Goal: Task Accomplishment & Management: Use online tool/utility

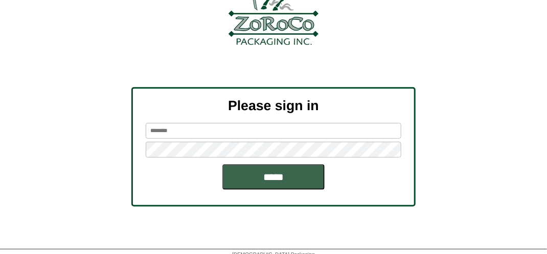
scroll to position [115, 0]
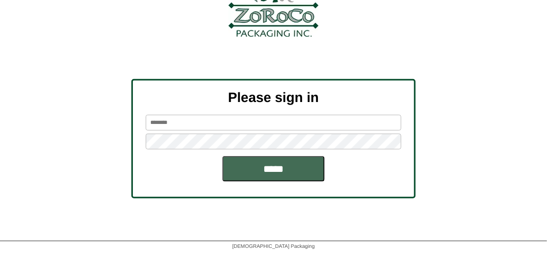
type input "*******"
click at [265, 165] on input "*****" at bounding box center [273, 169] width 102 height 26
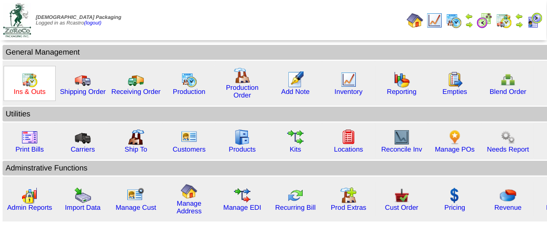
click at [25, 90] on link "Ins & Outs" at bounding box center [30, 92] width 32 height 8
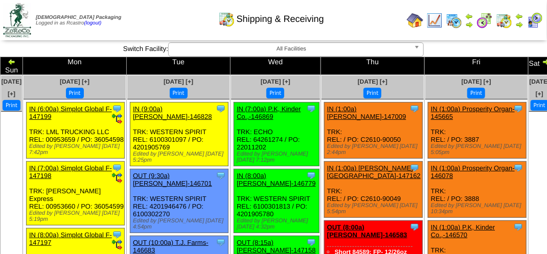
click at [136, 22] on div "Shipping & Receiving" at bounding box center [271, 16] width 312 height 28
click at [137, 22] on div "Shipping & Receiving" at bounding box center [271, 16] width 312 height 28
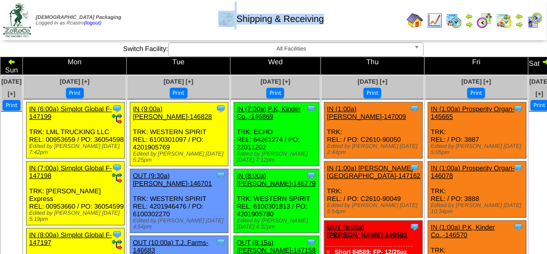
click at [137, 22] on div "Shipping & Receiving" at bounding box center [271, 16] width 312 height 28
drag, startPoint x: 137, startPoint y: 22, endPoint x: 143, endPoint y: 21, distance: 6.2
click at [143, 21] on div "Shipping & Receiving" at bounding box center [271, 16] width 312 height 28
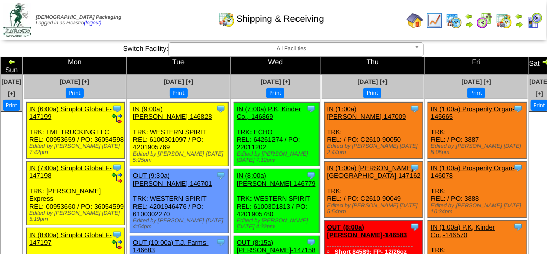
click at [143, 21] on div "Shipping & Receiving" at bounding box center [271, 16] width 312 height 28
click at [144, 21] on div "Shipping & Receiving" at bounding box center [271, 16] width 312 height 28
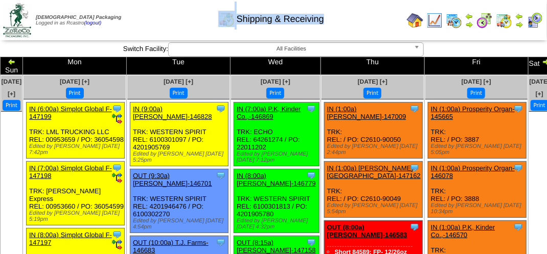
click at [145, 20] on div "Shipping & Receiving" at bounding box center [271, 16] width 312 height 28
click at [145, 17] on div "Shipping & Receiving" at bounding box center [271, 16] width 312 height 28
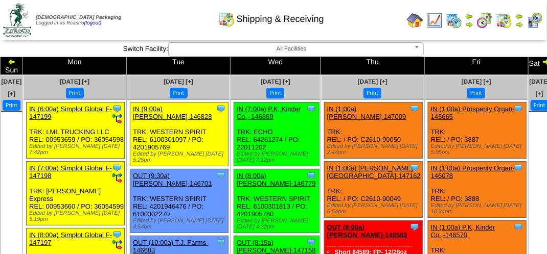
click at [186, 32] on td "Print All" at bounding box center [274, 20] width 256 height 38
click at [164, 2] on div "Shipping & Receiving" at bounding box center [271, 16] width 312 height 28
click at [160, 20] on div "Shipping & Receiving" at bounding box center [271, 16] width 312 height 28
click at [168, 49] on div "**********" at bounding box center [273, 49] width 547 height 14
click at [363, 11] on div "Shipping & Receiving" at bounding box center [271, 16] width 312 height 28
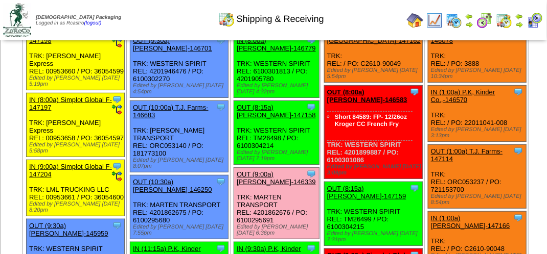
scroll to position [153, 0]
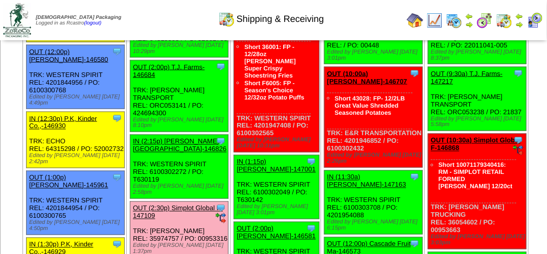
scroll to position [715, 0]
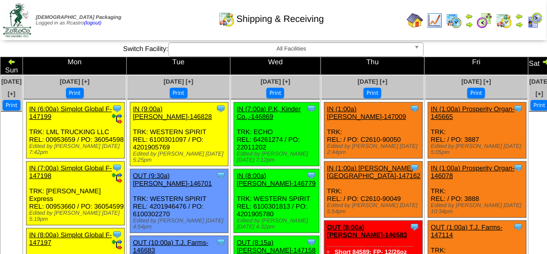
click at [184, 13] on div "Shipping & Receiving" at bounding box center [271, 16] width 312 height 28
drag, startPoint x: 183, startPoint y: 11, endPoint x: 170, endPoint y: 1, distance: 16.5
click at [183, 10] on div "Shipping & Receiving" at bounding box center [271, 16] width 312 height 28
click at [535, 22] on img at bounding box center [534, 20] width 16 height 16
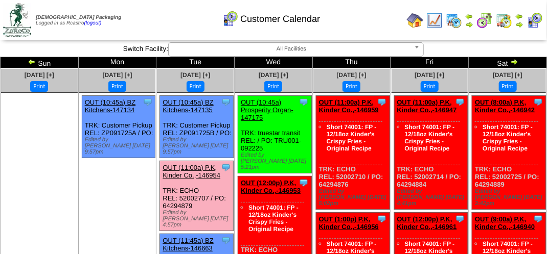
click at [156, 22] on div "Customer Calendar" at bounding box center [271, 16] width 312 height 28
click at [139, 24] on div "Customer Calendar" at bounding box center [271, 16] width 312 height 28
click at [154, 18] on div "Customer Calendar" at bounding box center [271, 16] width 312 height 28
click at [159, 14] on div "Customer Calendar" at bounding box center [271, 16] width 312 height 28
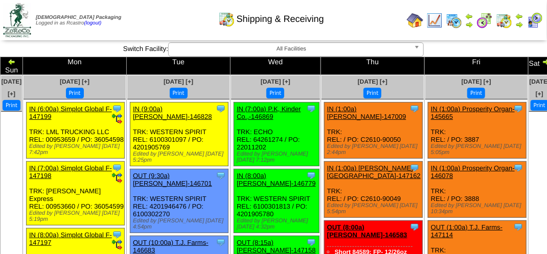
click at [533, 18] on img at bounding box center [534, 20] width 16 height 16
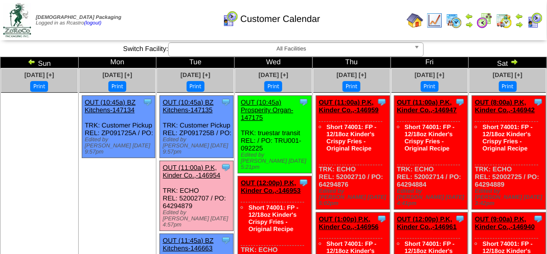
click at [194, 21] on div "Customer Calendar" at bounding box center [271, 16] width 312 height 28
drag, startPoint x: 194, startPoint y: 161, endPoint x: 200, endPoint y: 161, distance: 5.6
click at [195, 164] on link "OUT (11:00a) P.K, Kinder Co.,-146954" at bounding box center [191, 171] width 58 height 15
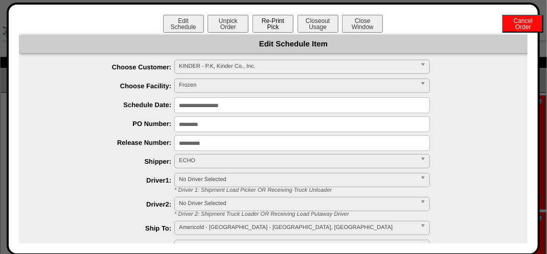
click at [266, 24] on button "Re-Print Pick" at bounding box center [272, 24] width 41 height 18
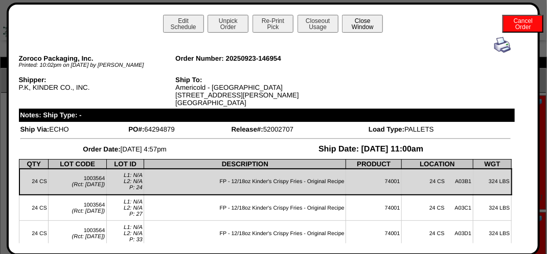
click at [360, 27] on button "Close Window" at bounding box center [362, 24] width 41 height 18
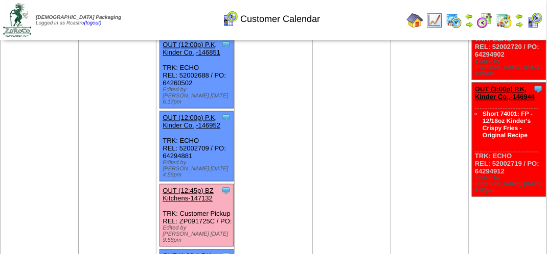
scroll to position [920, 0]
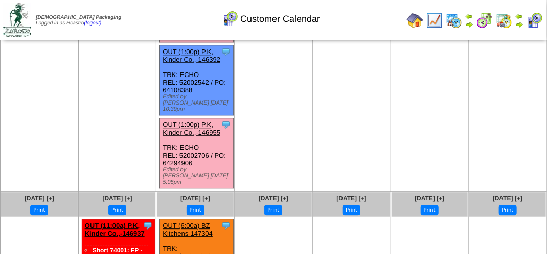
click at [192, 121] on link "OUT (1:00p) P.K, Kinder Co.,-146955" at bounding box center [191, 128] width 58 height 15
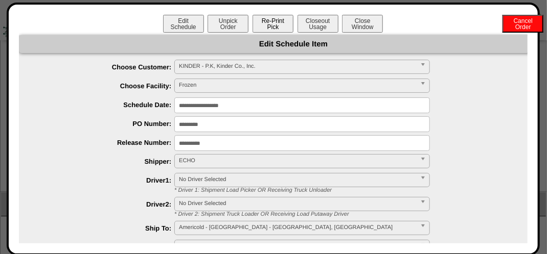
click at [273, 23] on button "Re-Print Pick" at bounding box center [272, 24] width 41 height 18
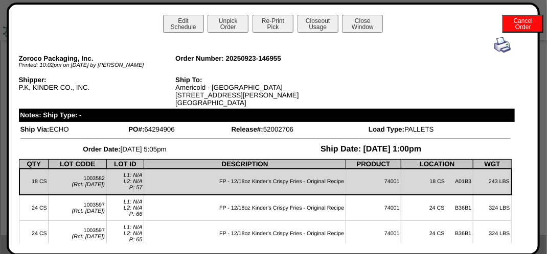
scroll to position [683, 0]
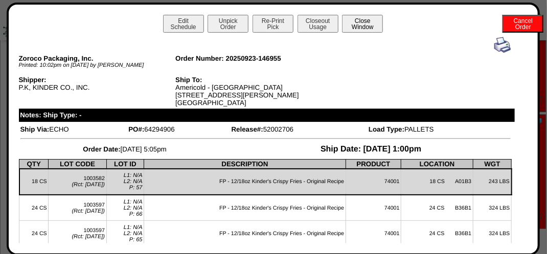
click at [352, 27] on button "Close Window" at bounding box center [362, 24] width 41 height 18
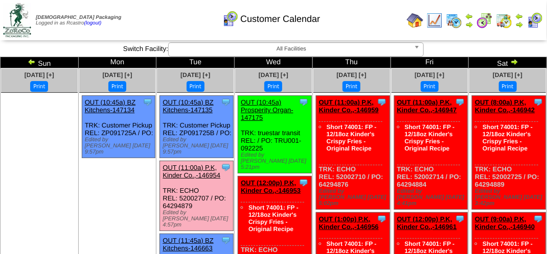
click at [192, 11] on div "Customer Calendar" at bounding box center [271, 16] width 312 height 28
click at [192, 10] on div "Customer Calendar" at bounding box center [271, 16] width 312 height 28
click at [155, 12] on div "Customer Calendar" at bounding box center [271, 16] width 312 height 28
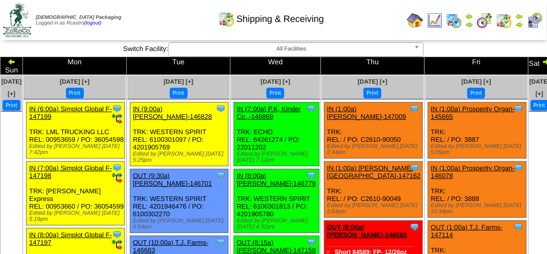
click at [302, 88] on div "Print" at bounding box center [275, 93] width 89 height 11
click at [536, 20] on img at bounding box center [534, 20] width 16 height 16
click at [535, 20] on img at bounding box center [534, 20] width 16 height 16
click at [537, 24] on img at bounding box center [534, 20] width 16 height 16
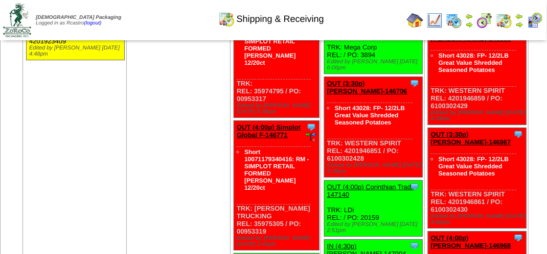
scroll to position [1124, 0]
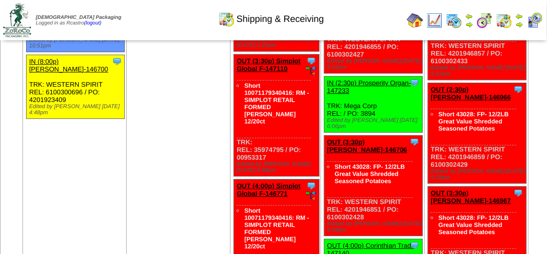
click at [538, 19] on img at bounding box center [534, 20] width 16 height 16
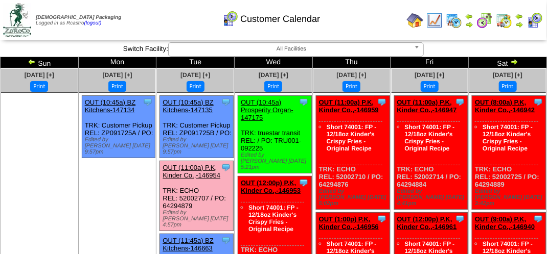
click at [359, 19] on div "Customer Calendar" at bounding box center [271, 16] width 312 height 28
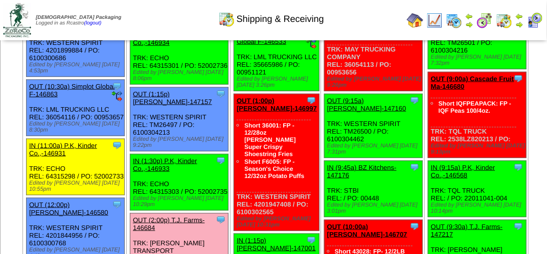
scroll to position [460, 0]
